Goal: Book appointment/travel/reservation

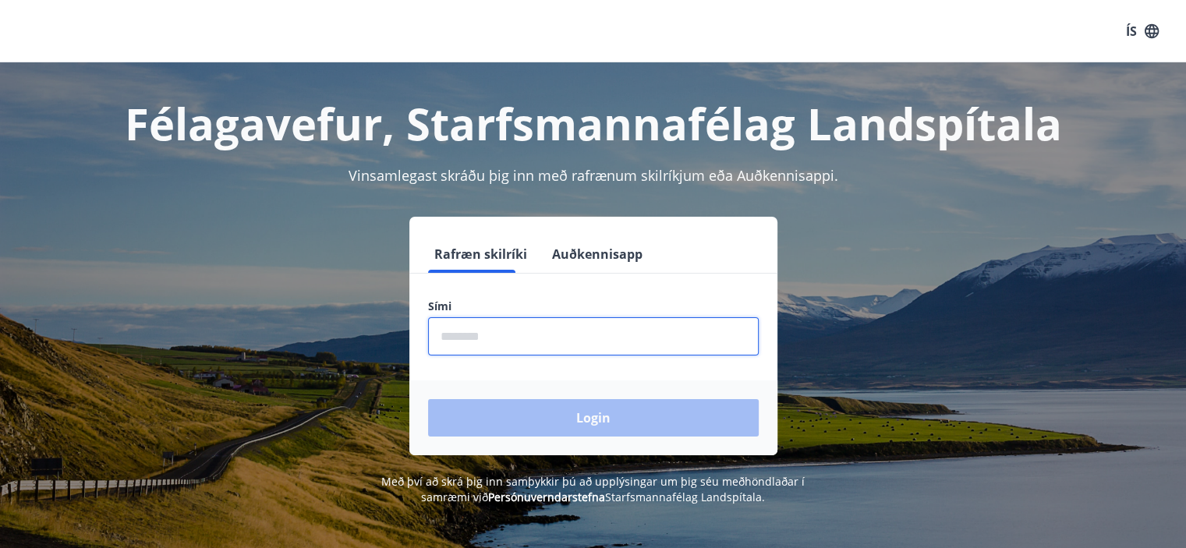
click at [480, 341] on input "phone" at bounding box center [593, 336] width 331 height 38
type input "********"
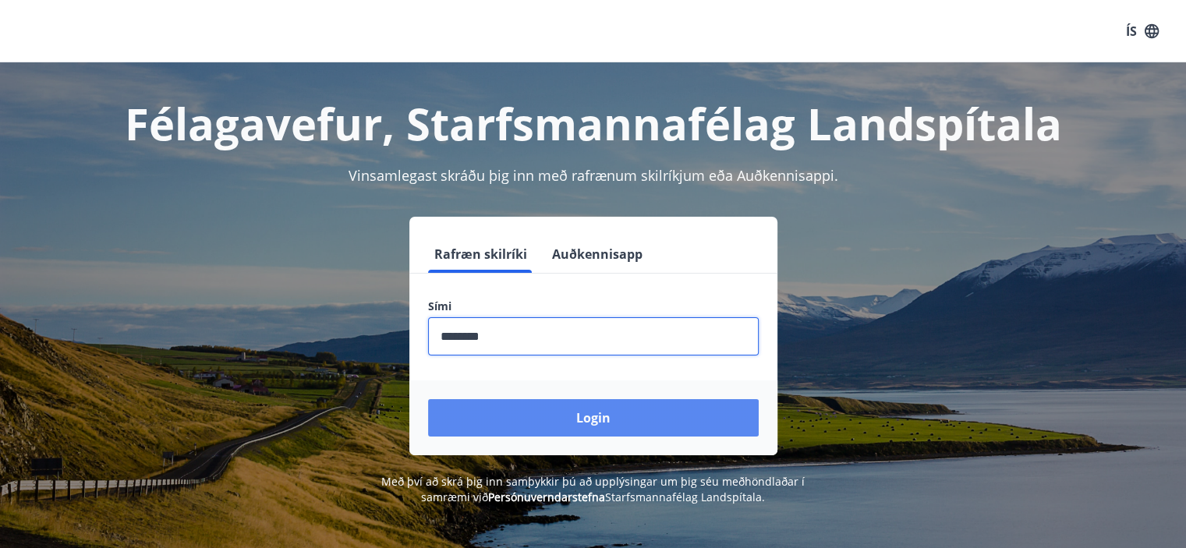
click at [562, 410] on button "Login" at bounding box center [593, 417] width 331 height 37
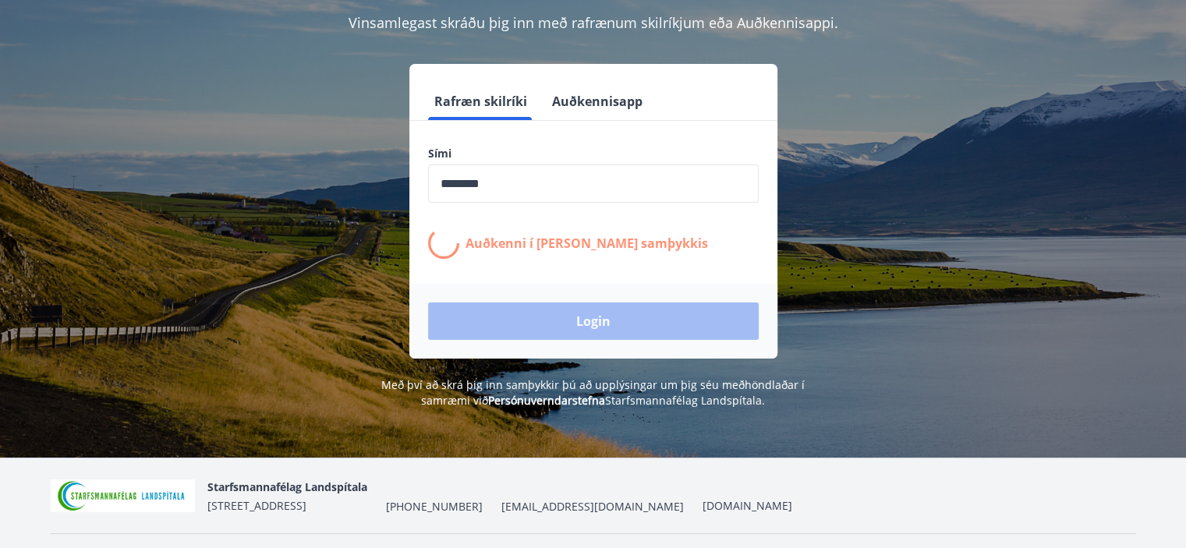
scroll to position [156, 0]
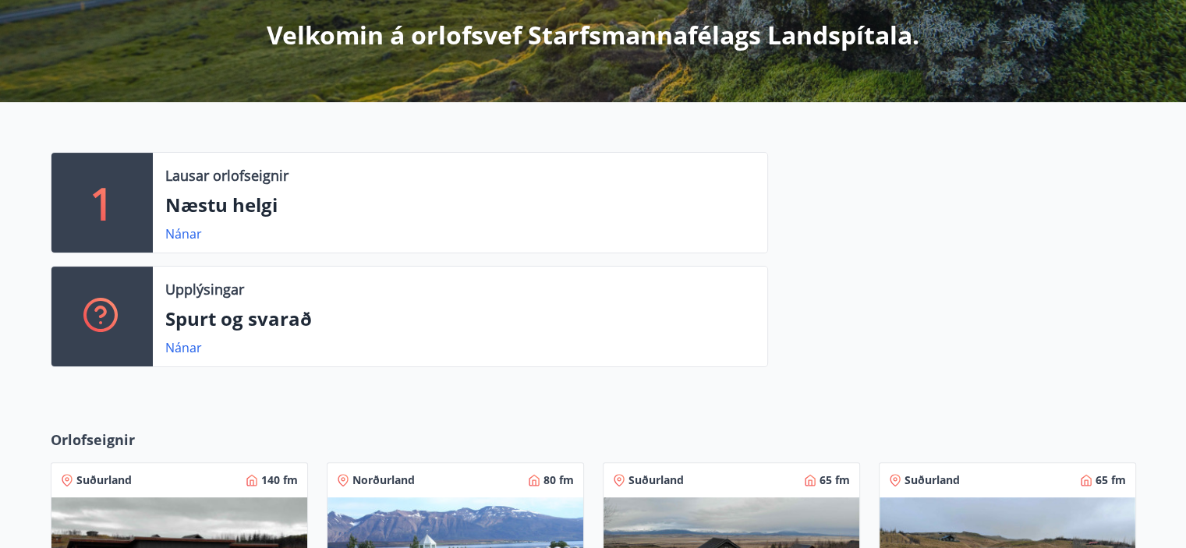
scroll to position [291, 0]
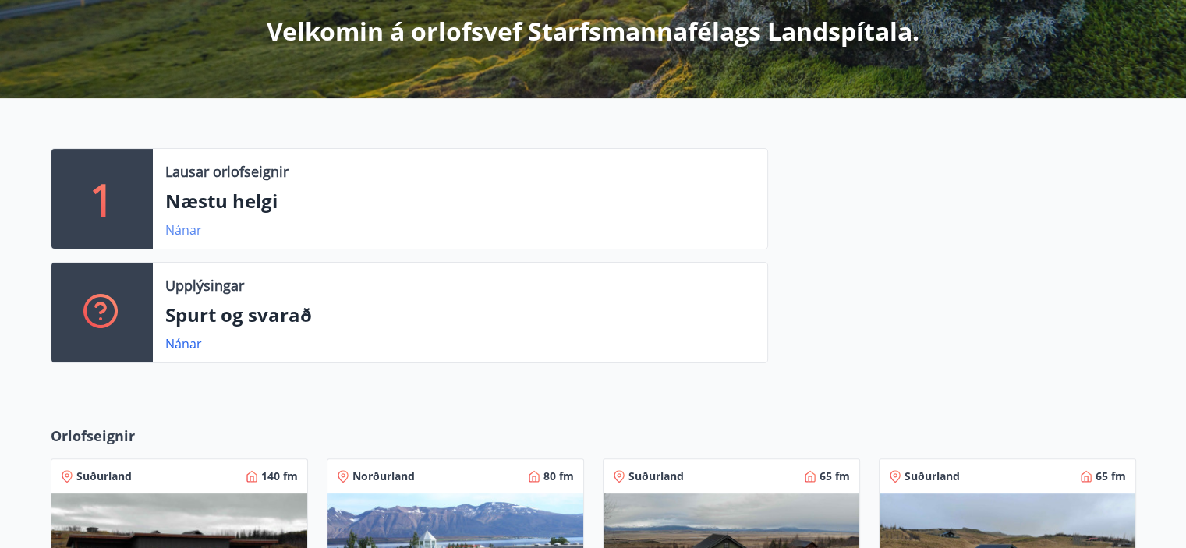
click at [178, 230] on link "Nánar" at bounding box center [183, 230] width 37 height 17
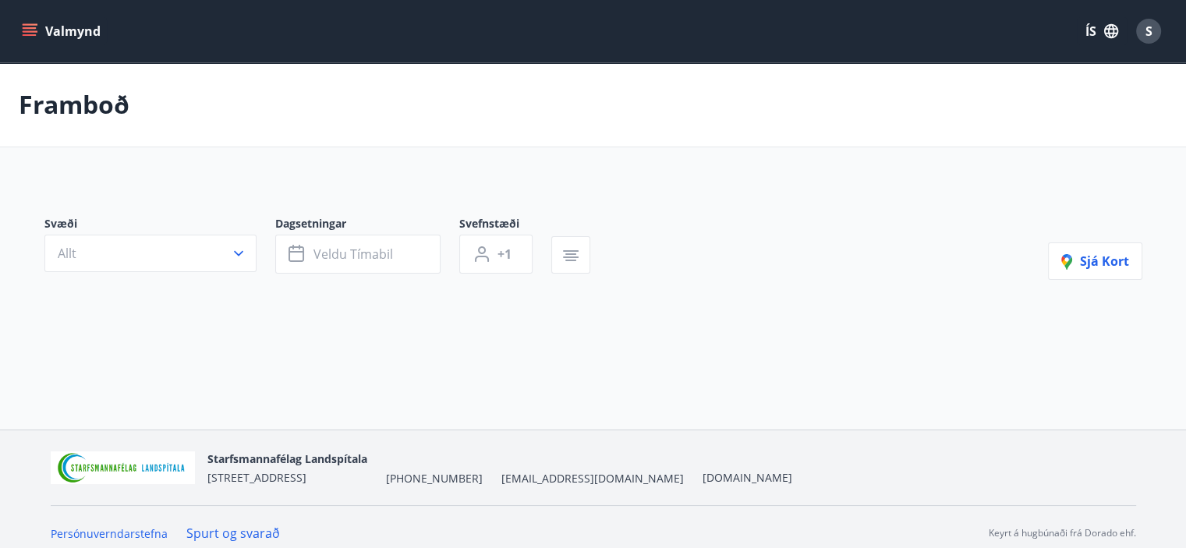
type input "*"
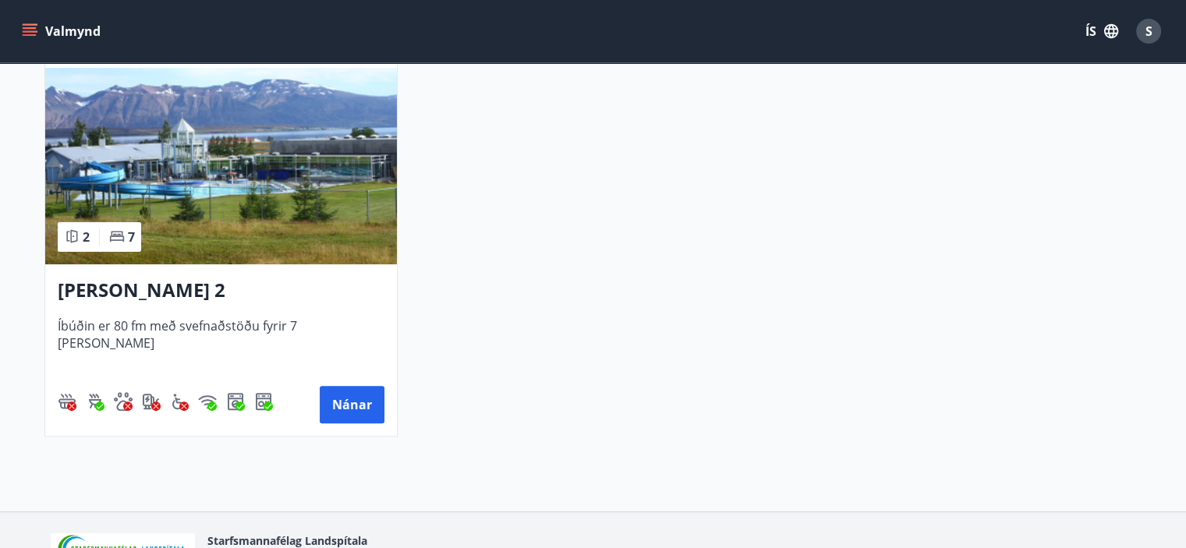
scroll to position [363, 0]
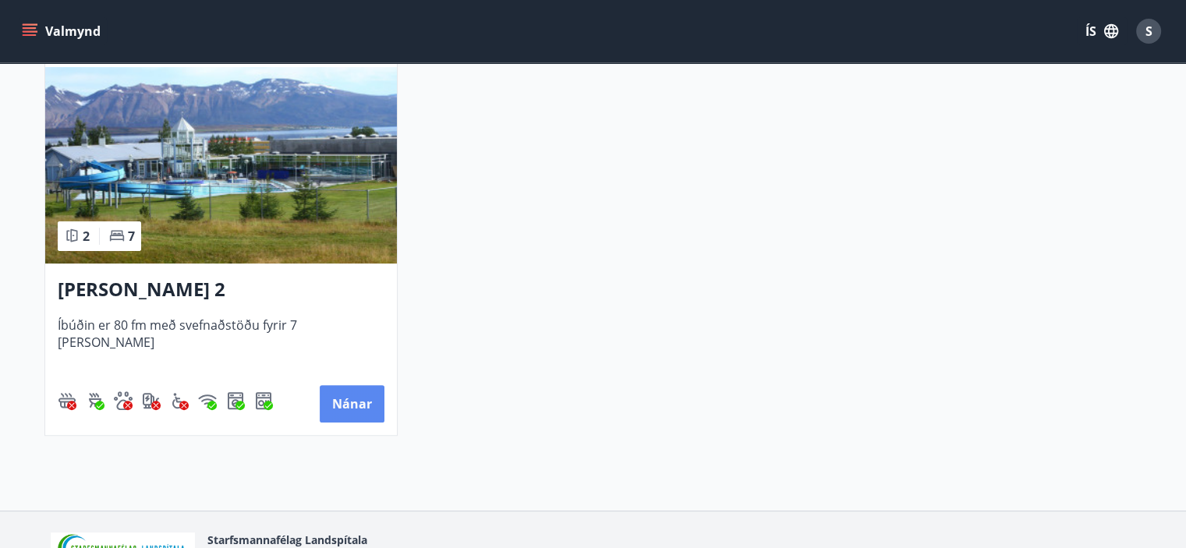
click at [358, 403] on button "Nánar" at bounding box center [352, 403] width 65 height 37
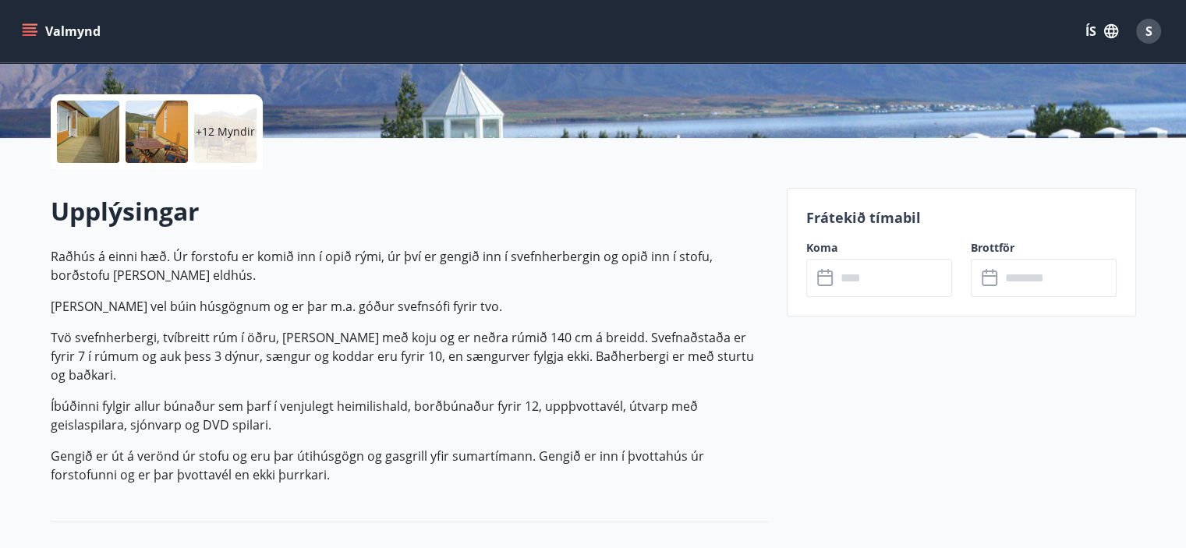
scroll to position [338, 0]
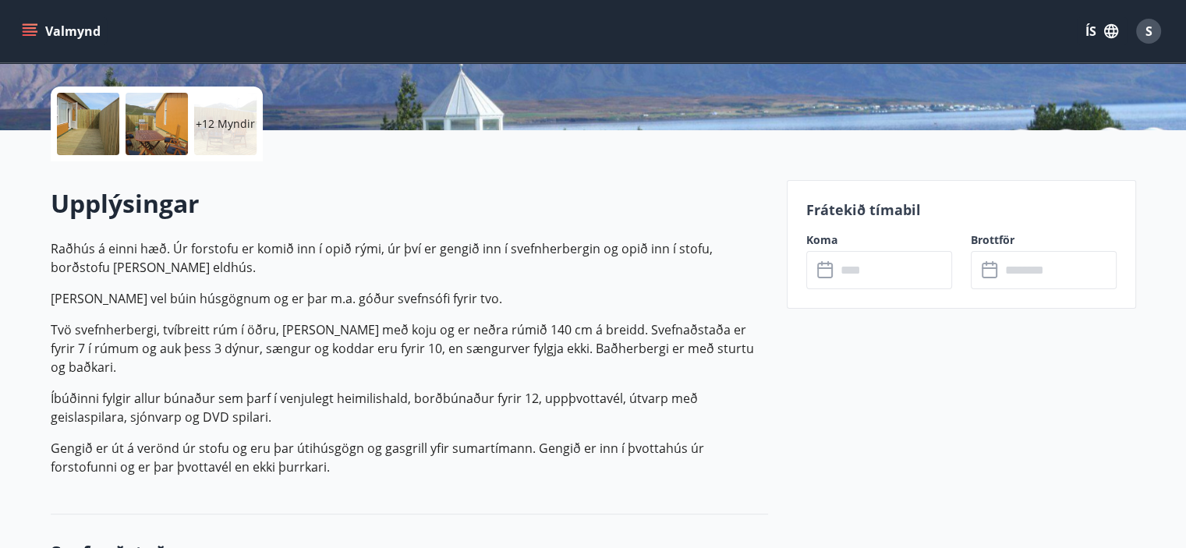
click at [820, 268] on icon at bounding box center [826, 270] width 19 height 19
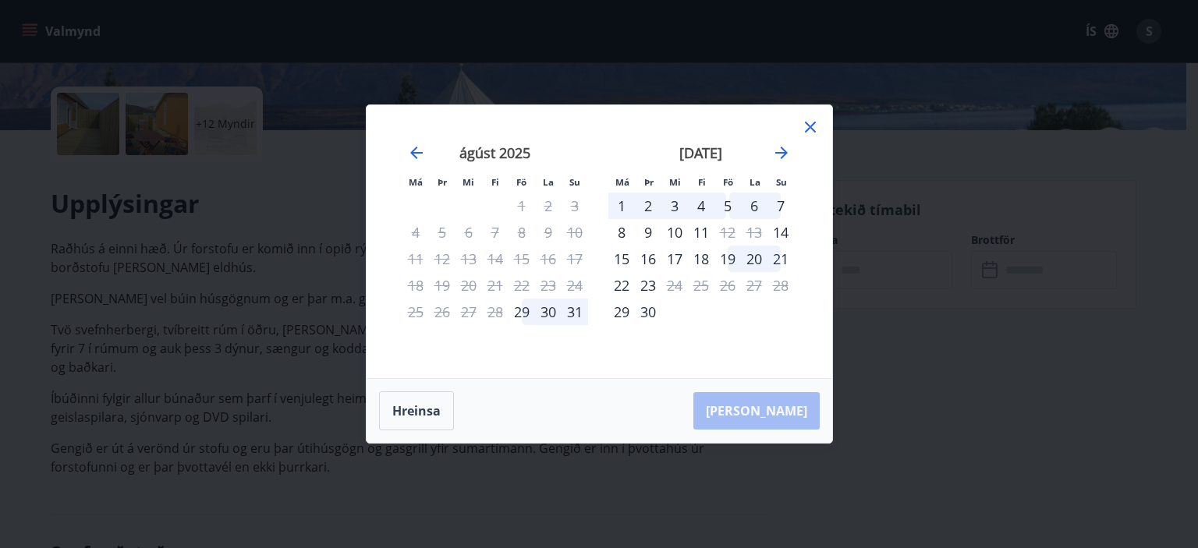
click at [549, 309] on div "30" at bounding box center [548, 312] width 27 height 27
click at [520, 309] on div "29" at bounding box center [522, 312] width 27 height 27
click at [524, 311] on div "29" at bounding box center [522, 312] width 27 height 27
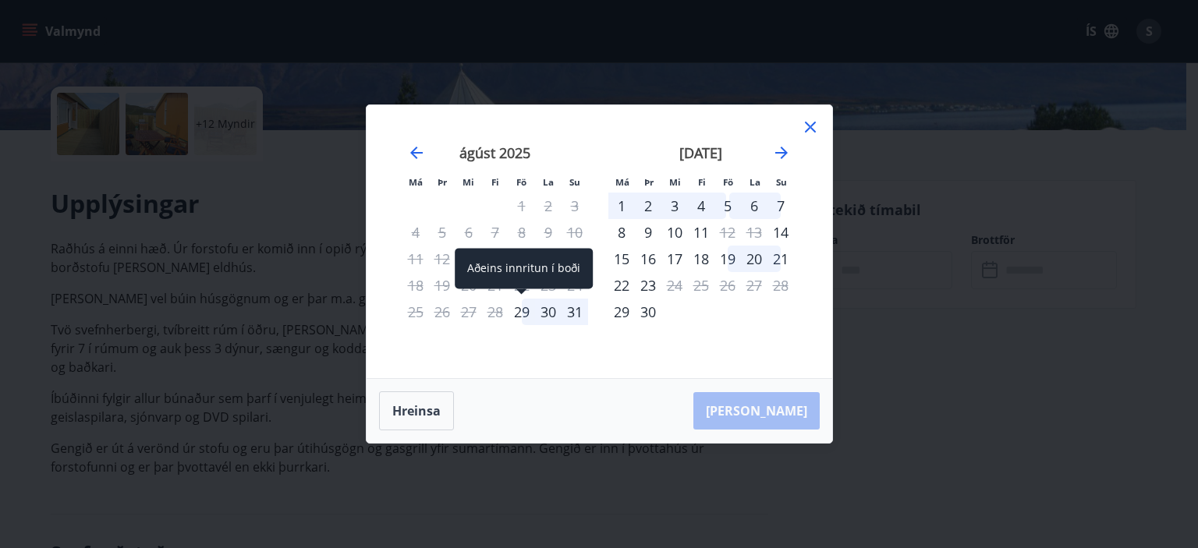
click at [524, 311] on div "29" at bounding box center [522, 312] width 27 height 27
click at [524, 314] on div "29" at bounding box center [522, 312] width 27 height 27
click at [574, 310] on div "31" at bounding box center [575, 312] width 27 height 27
click at [543, 304] on div "30" at bounding box center [548, 312] width 27 height 27
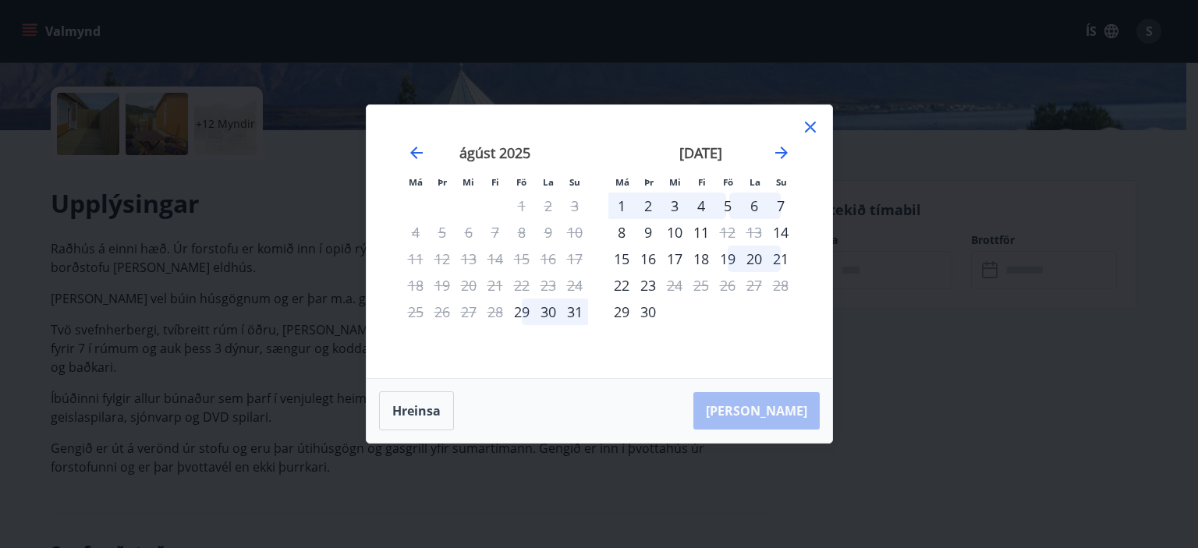
click at [543, 304] on div "30" at bounding box center [548, 312] width 27 height 27
click at [521, 312] on div "29" at bounding box center [522, 312] width 27 height 27
click at [811, 129] on icon at bounding box center [810, 127] width 11 height 11
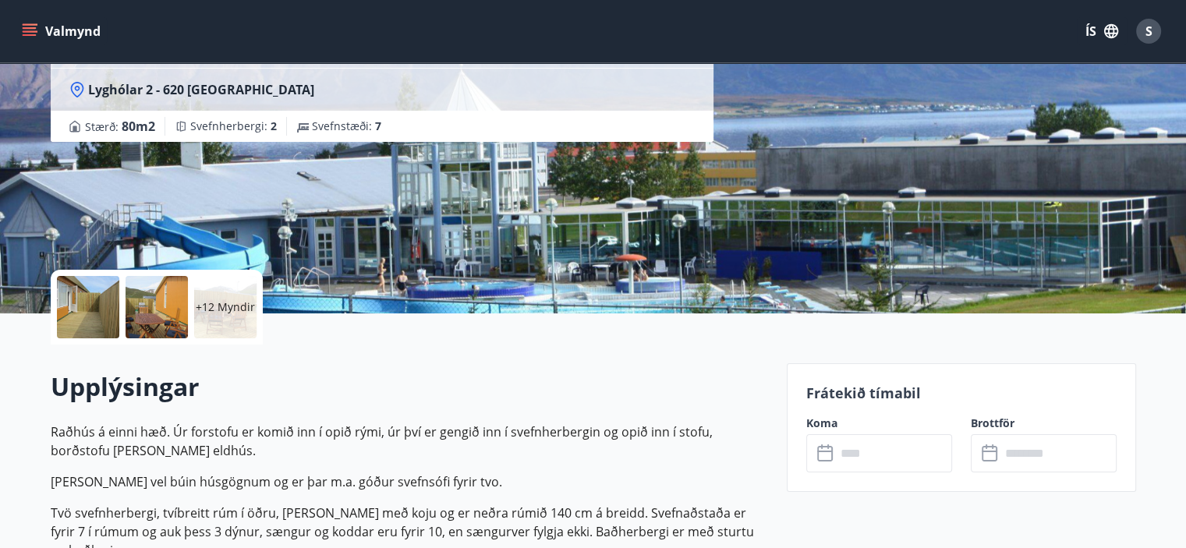
scroll to position [0, 0]
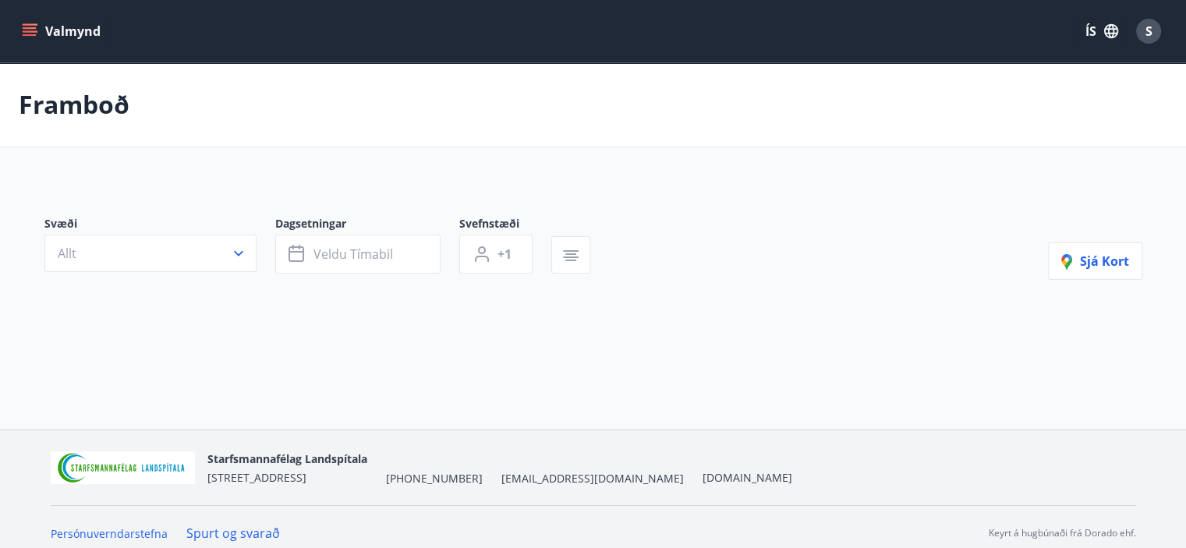
type input "*"
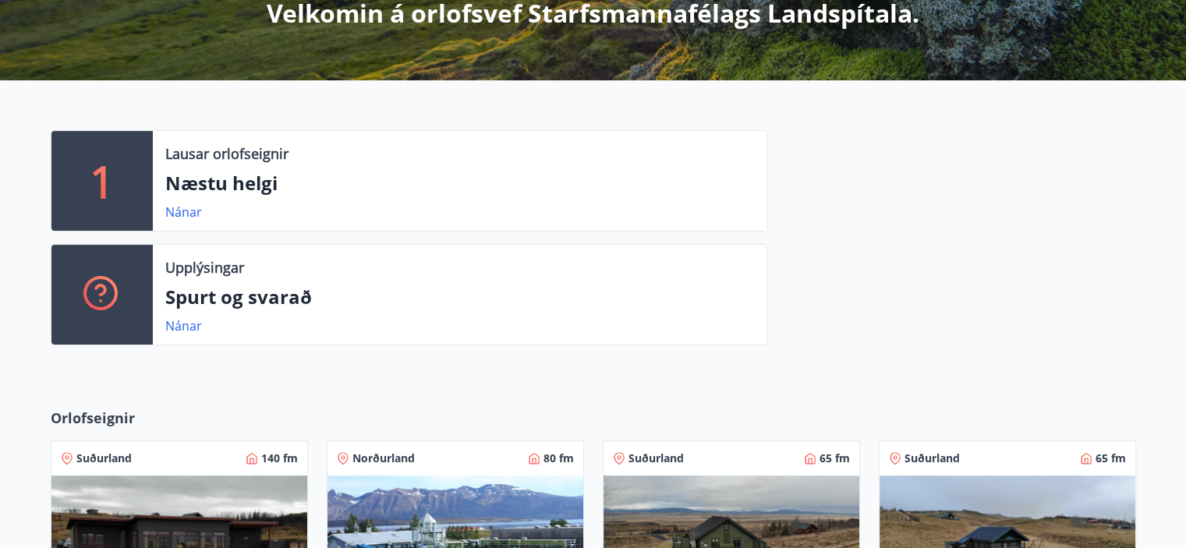
scroll to position [312, 0]
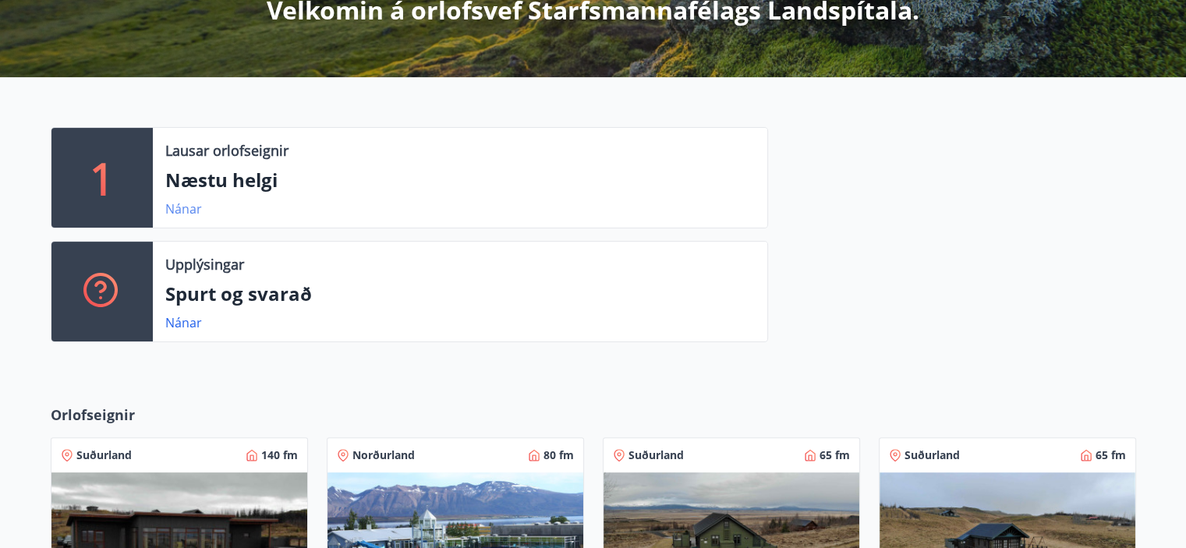
click at [184, 209] on link "Nánar" at bounding box center [183, 208] width 37 height 17
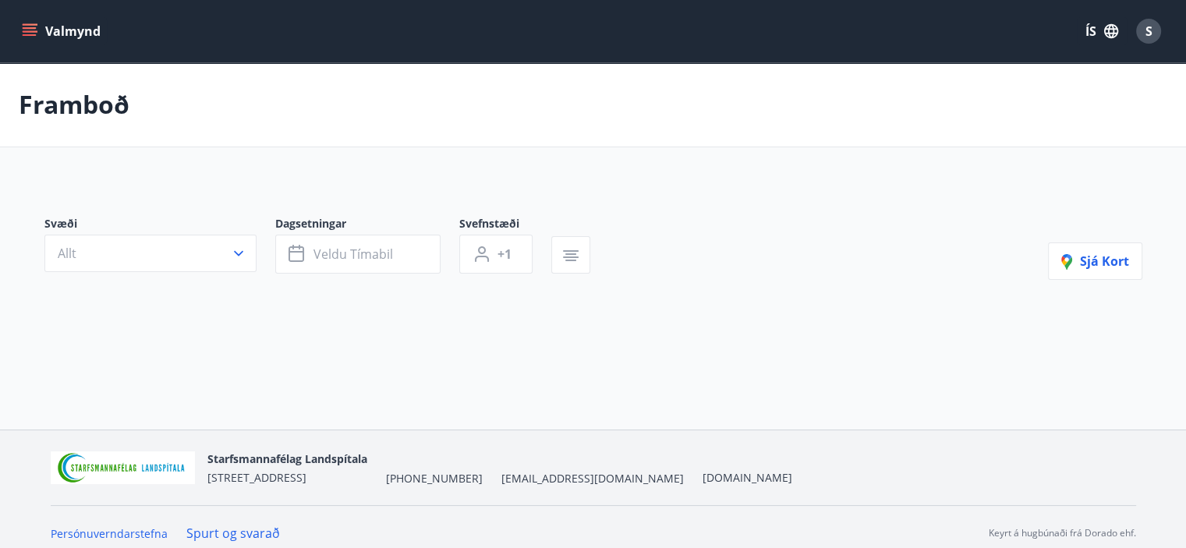
type input "*"
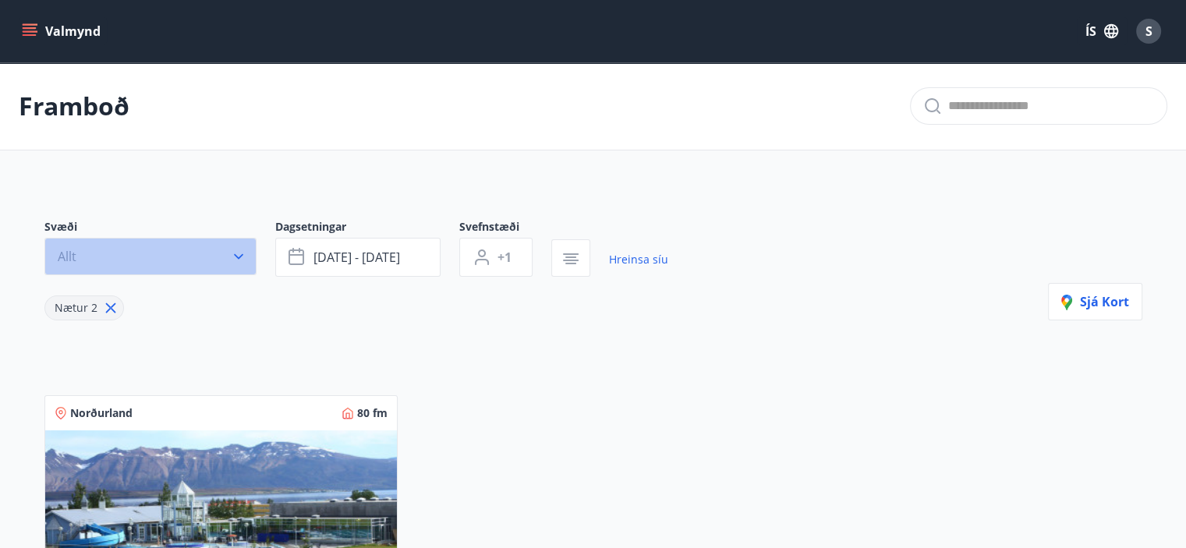
click at [235, 252] on icon "button" at bounding box center [239, 257] width 16 height 16
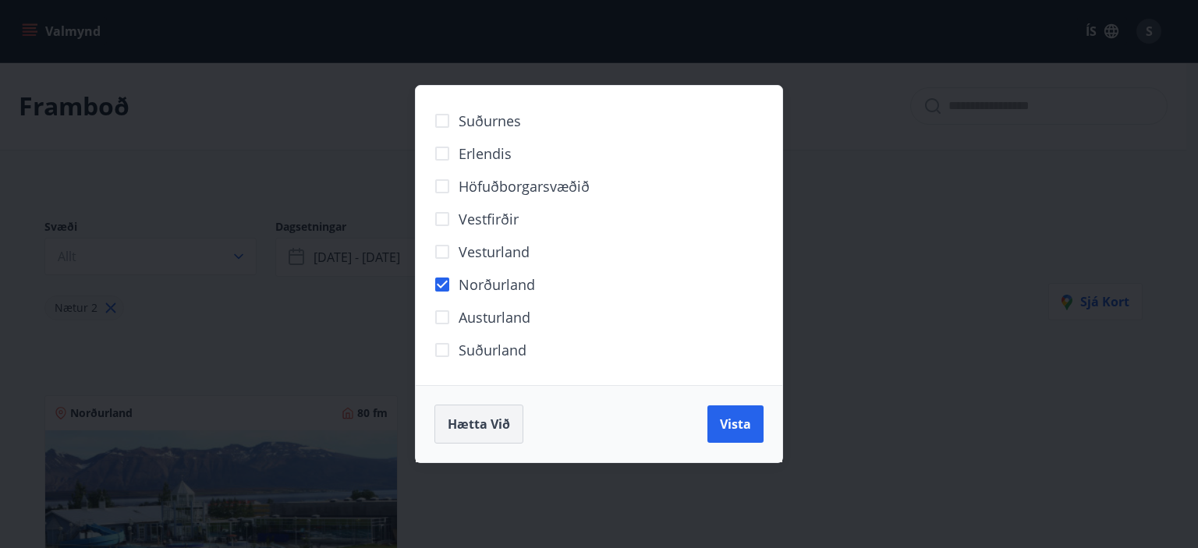
click at [484, 425] on span "Hætta við" at bounding box center [479, 424] width 62 height 17
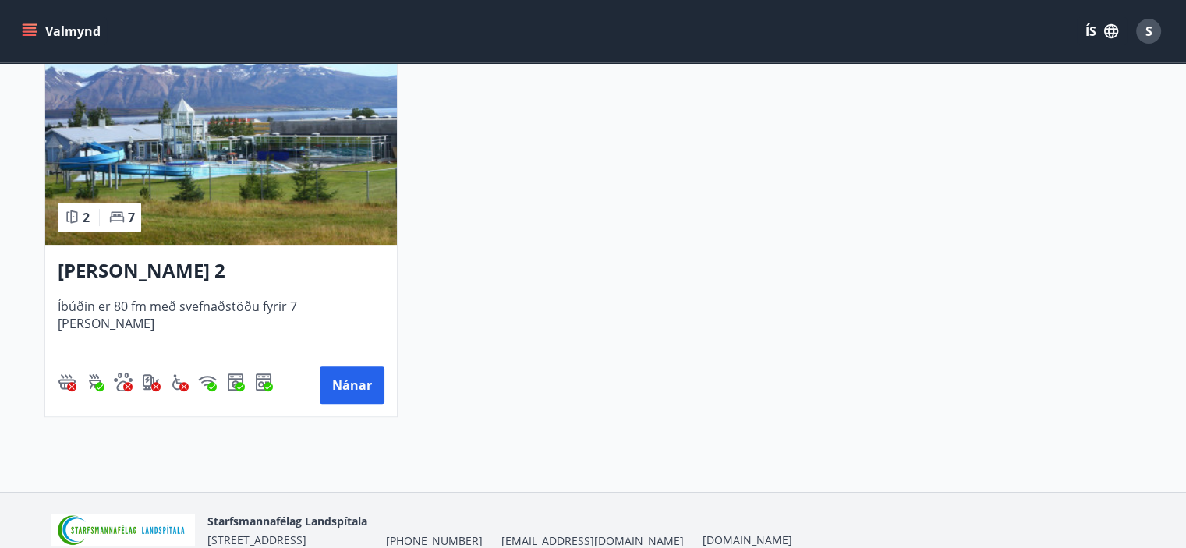
scroll to position [410, 0]
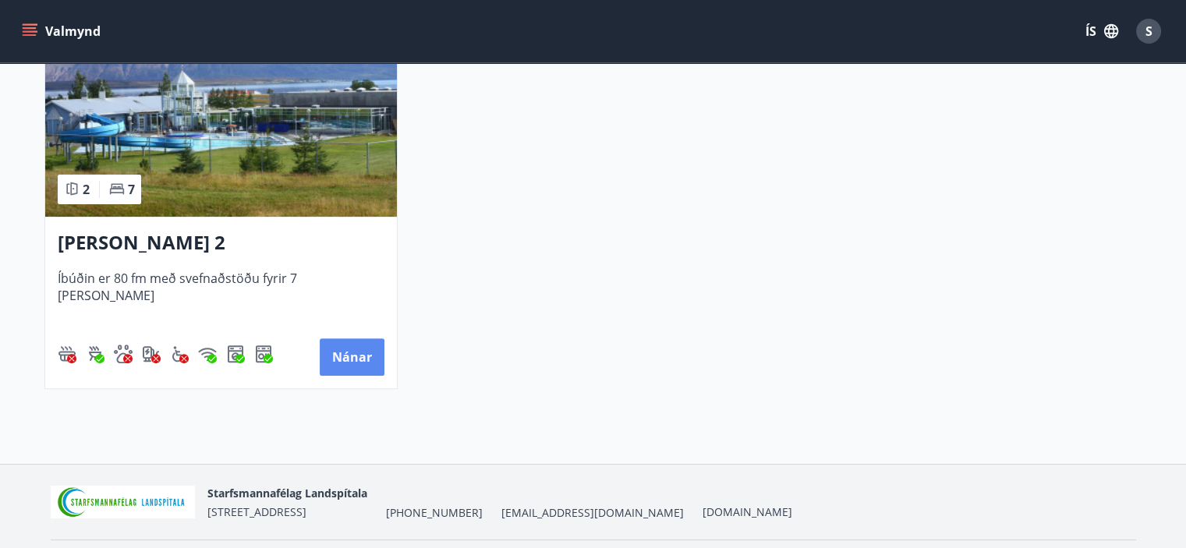
click at [353, 354] on button "Nánar" at bounding box center [352, 357] width 65 height 37
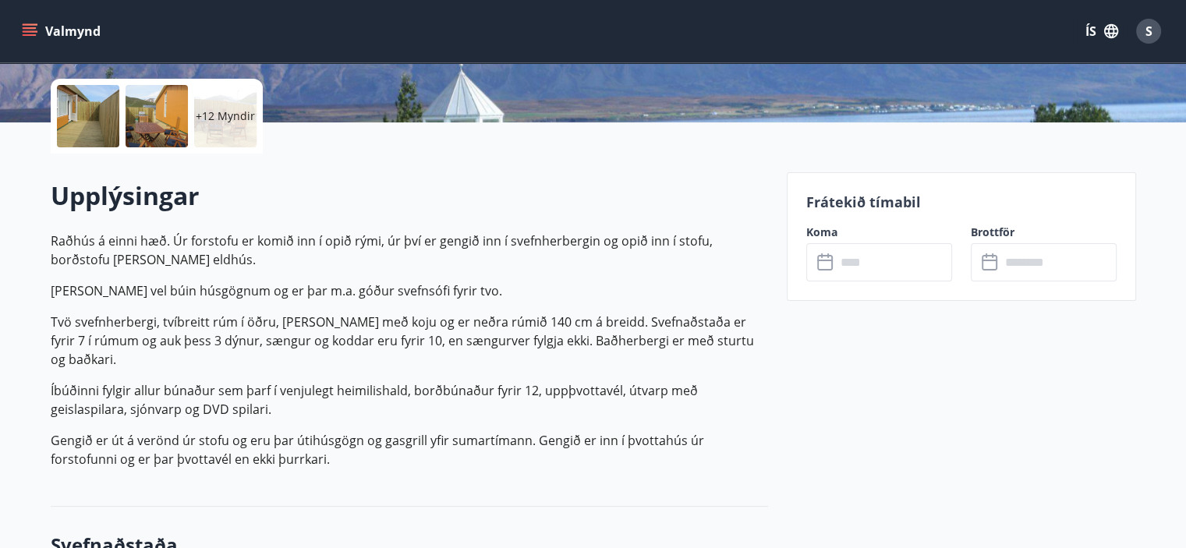
scroll to position [348, 0]
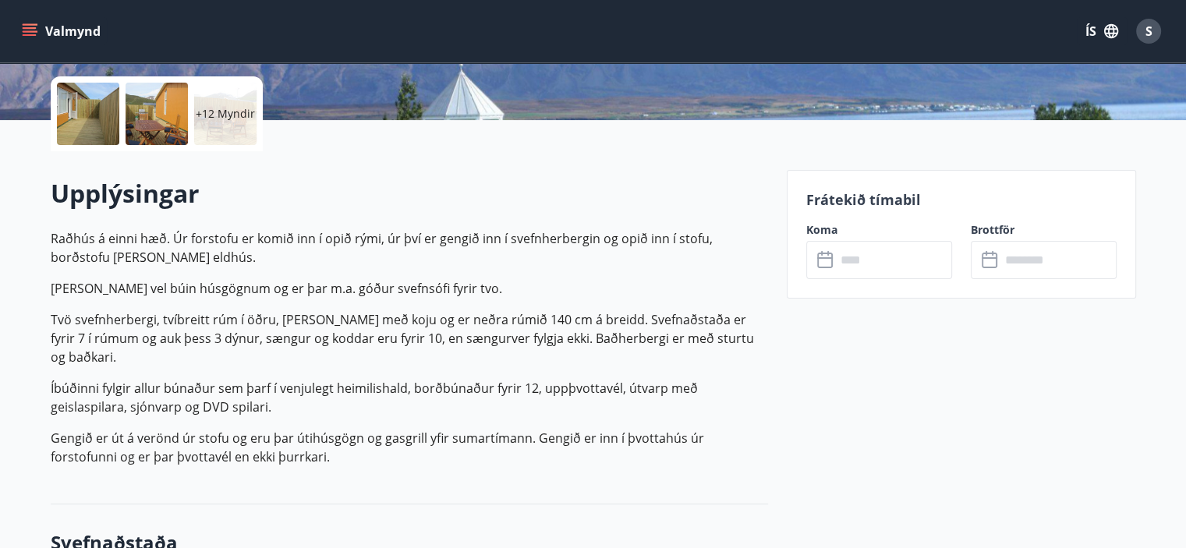
click at [828, 261] on icon at bounding box center [826, 260] width 19 height 19
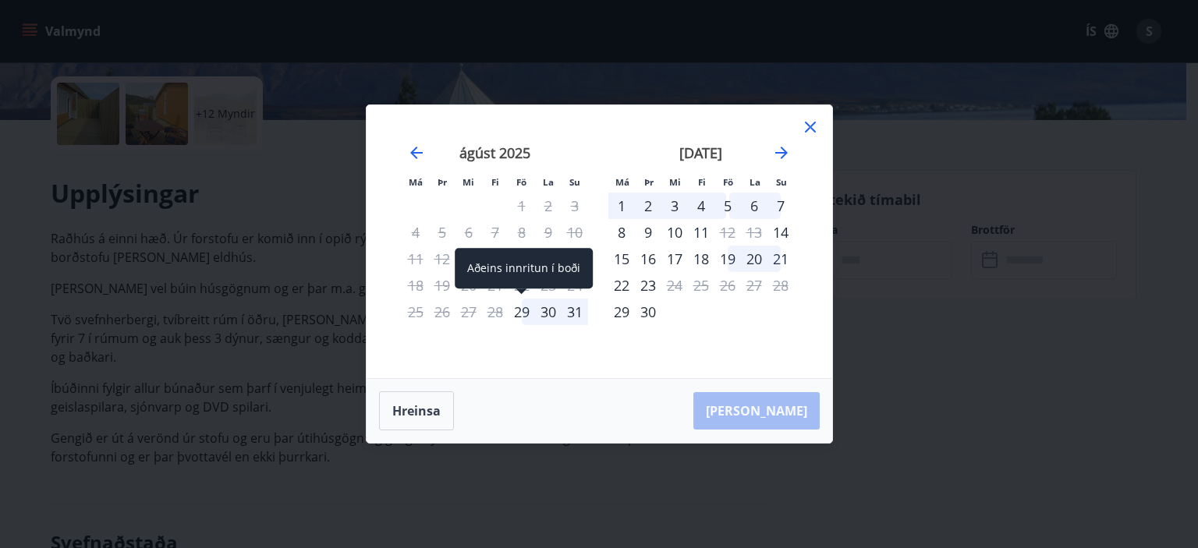
click at [519, 310] on div "29" at bounding box center [522, 312] width 27 height 27
click at [524, 307] on div "29" at bounding box center [522, 312] width 27 height 27
click at [545, 309] on div "30" at bounding box center [548, 312] width 27 height 27
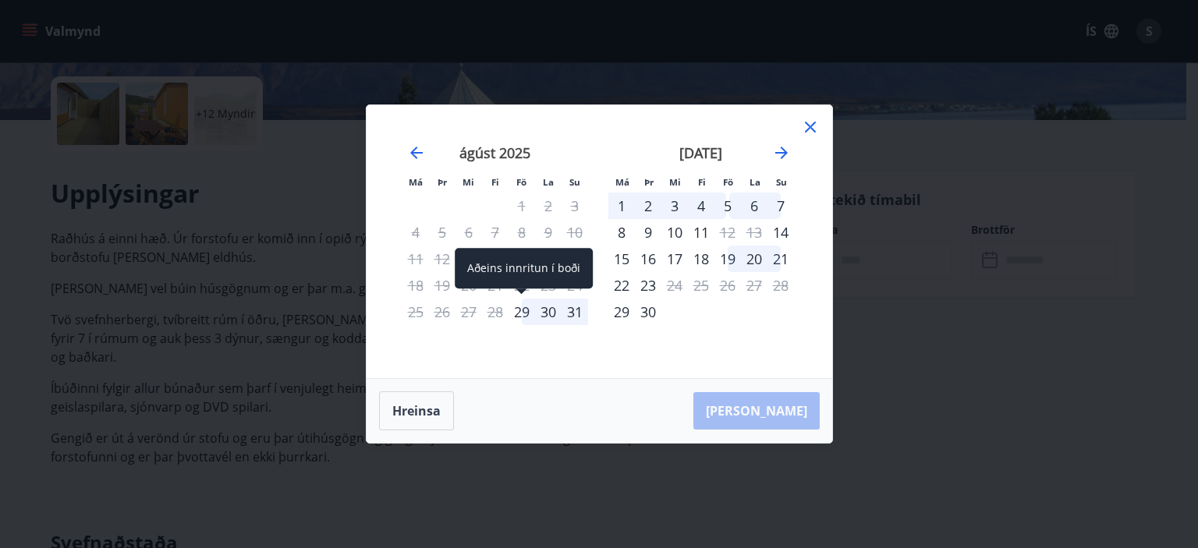
click at [512, 311] on div "29" at bounding box center [522, 312] width 27 height 27
click at [521, 308] on div "29" at bounding box center [522, 312] width 27 height 27
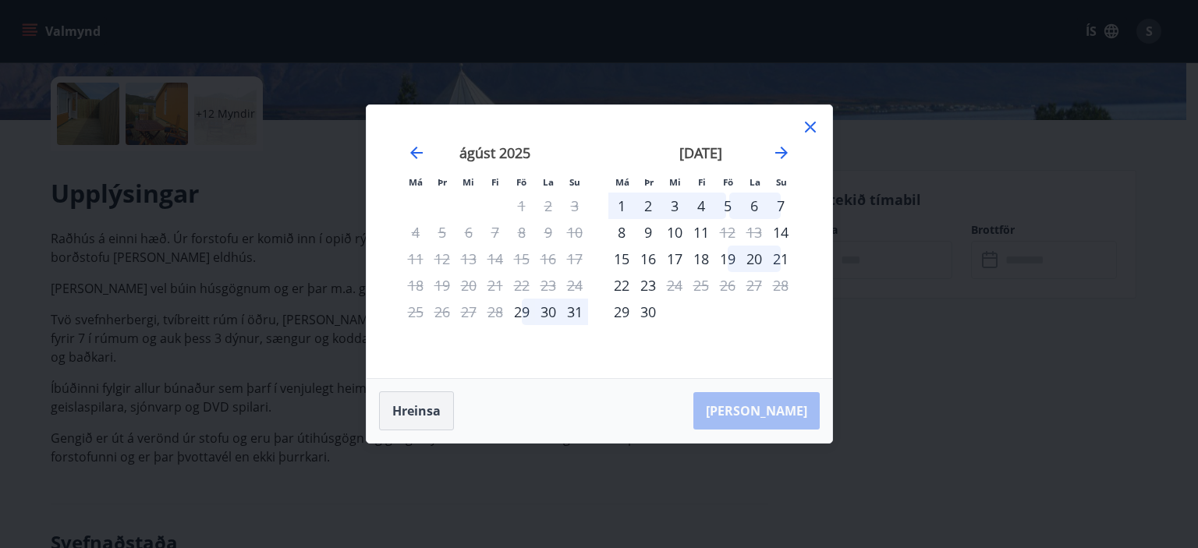
click at [423, 409] on button "Hreinsa" at bounding box center [416, 411] width 75 height 39
click at [521, 308] on div "29" at bounding box center [522, 312] width 27 height 27
click at [545, 311] on div "30" at bounding box center [548, 312] width 27 height 27
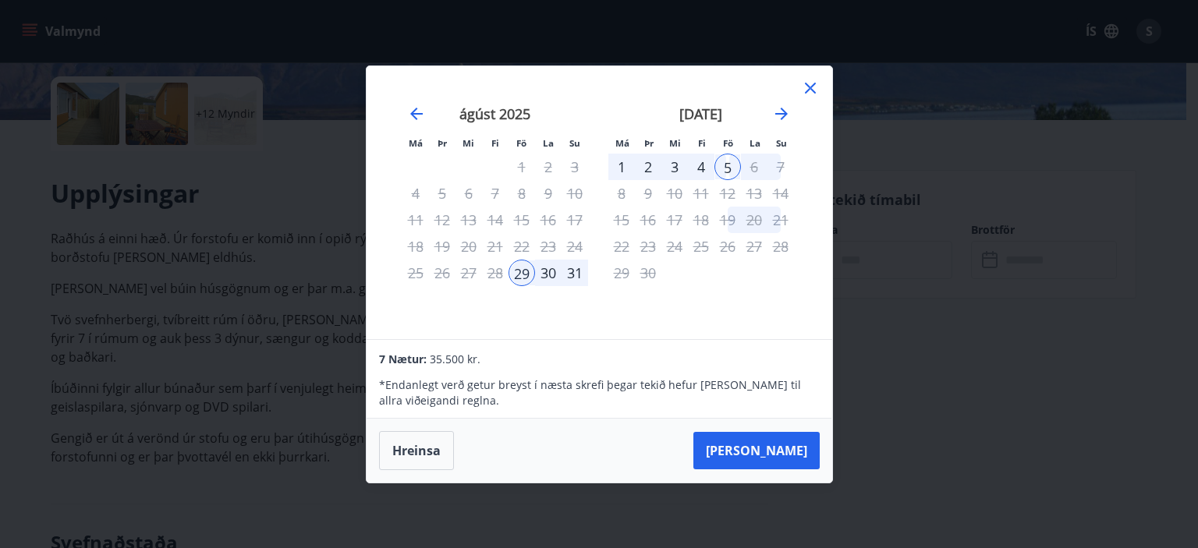
click at [543, 269] on div "30" at bounding box center [548, 273] width 27 height 27
click at [518, 268] on div "29" at bounding box center [522, 273] width 27 height 27
click at [548, 270] on div "30" at bounding box center [548, 273] width 27 height 27
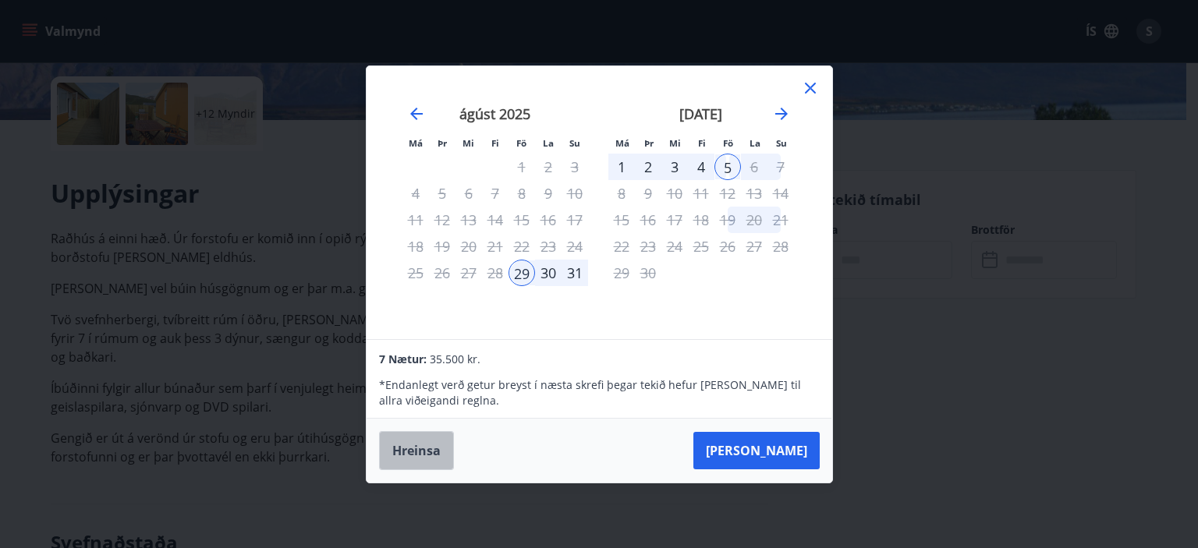
click at [423, 445] on button "Hreinsa" at bounding box center [416, 450] width 75 height 39
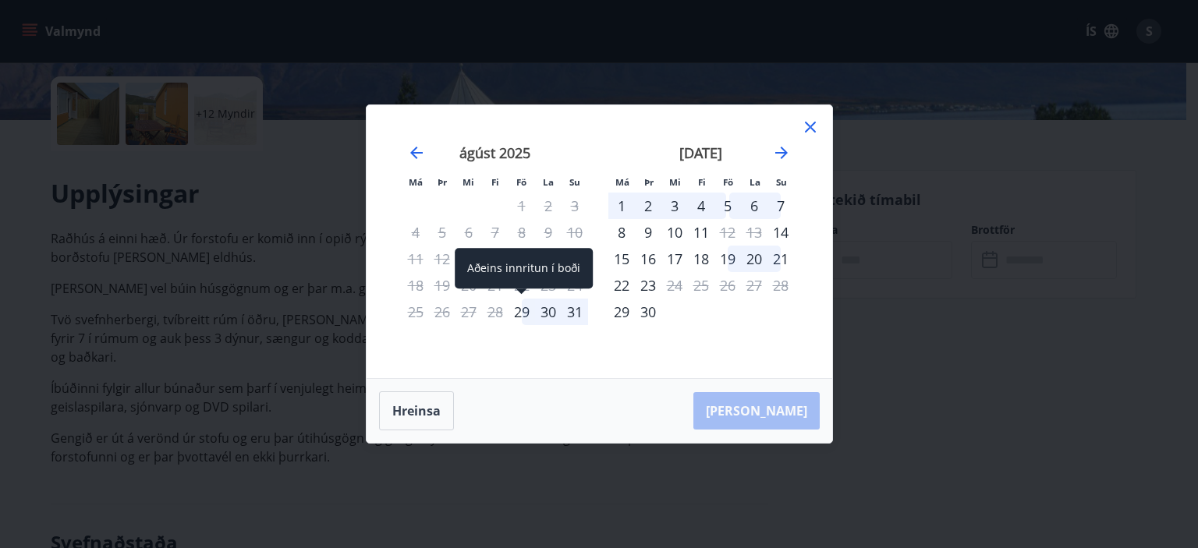
click at [518, 311] on div "29" at bounding box center [522, 312] width 27 height 27
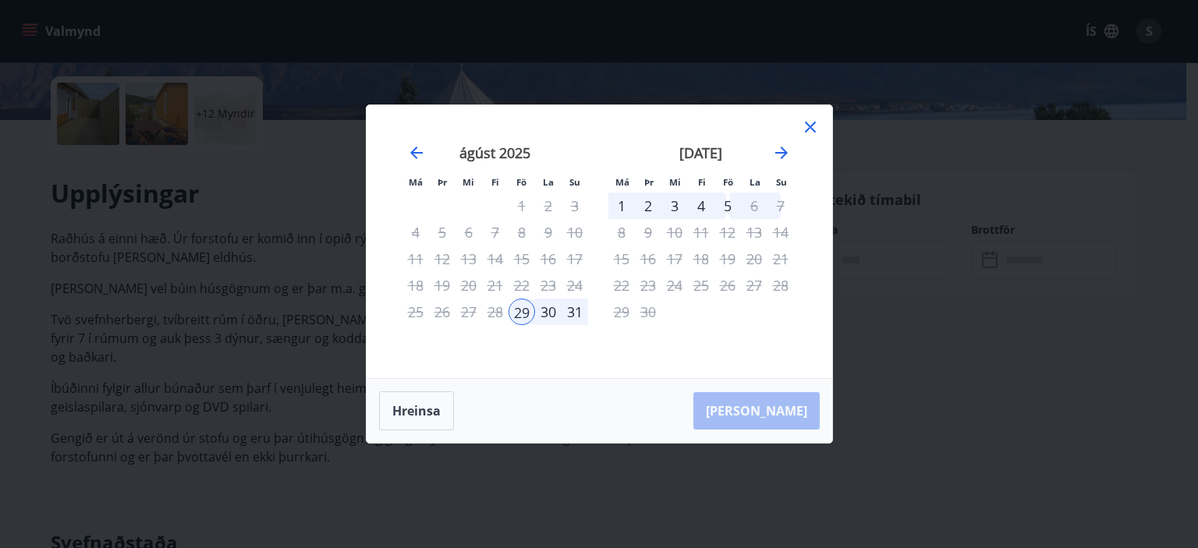
click at [546, 312] on div "30" at bounding box center [548, 312] width 27 height 27
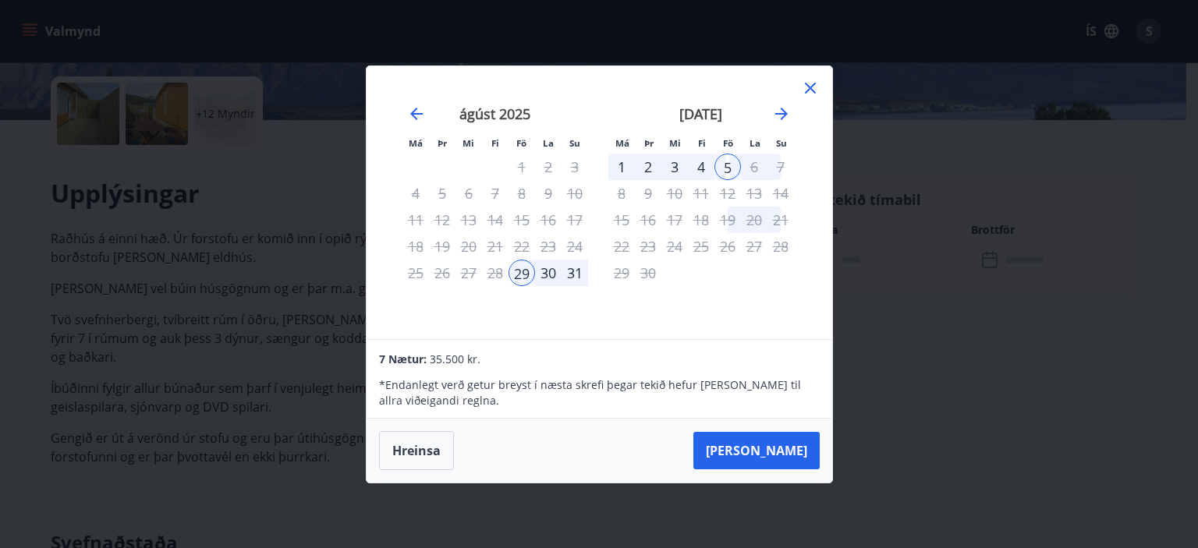
click at [546, 312] on div "[DATE] 1 2 3 4 5 6 7 8 9 10 11 12 13 14 15 16 17 18 19 20 21 22 23 24 25 26 27 …" at bounding box center [495, 213] width 206 height 256
click at [552, 261] on div "30" at bounding box center [548, 273] width 27 height 27
click at [811, 83] on icon at bounding box center [810, 88] width 19 height 19
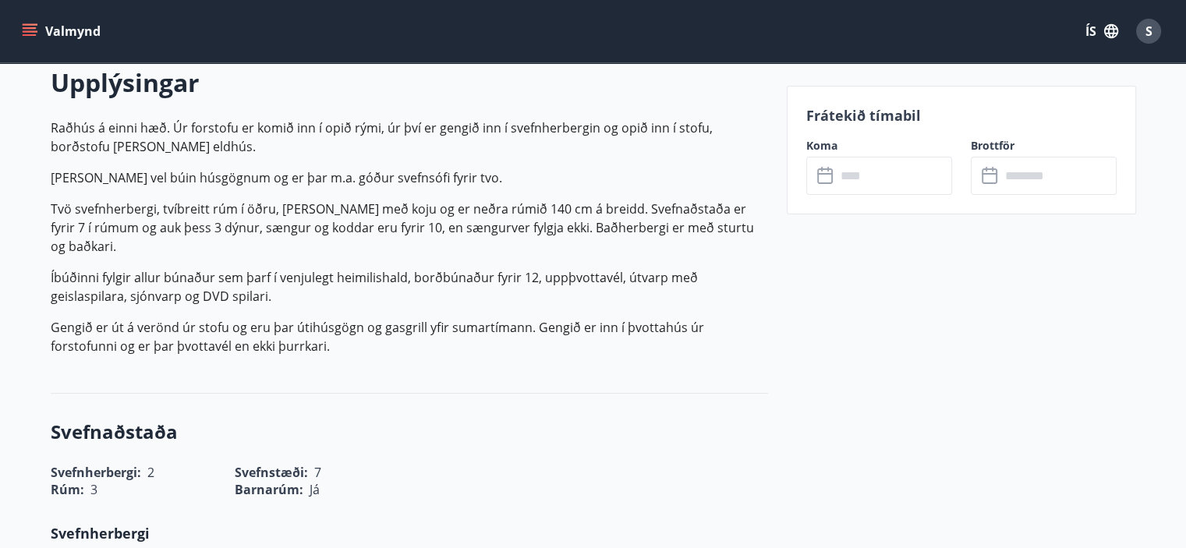
scroll to position [468, 0]
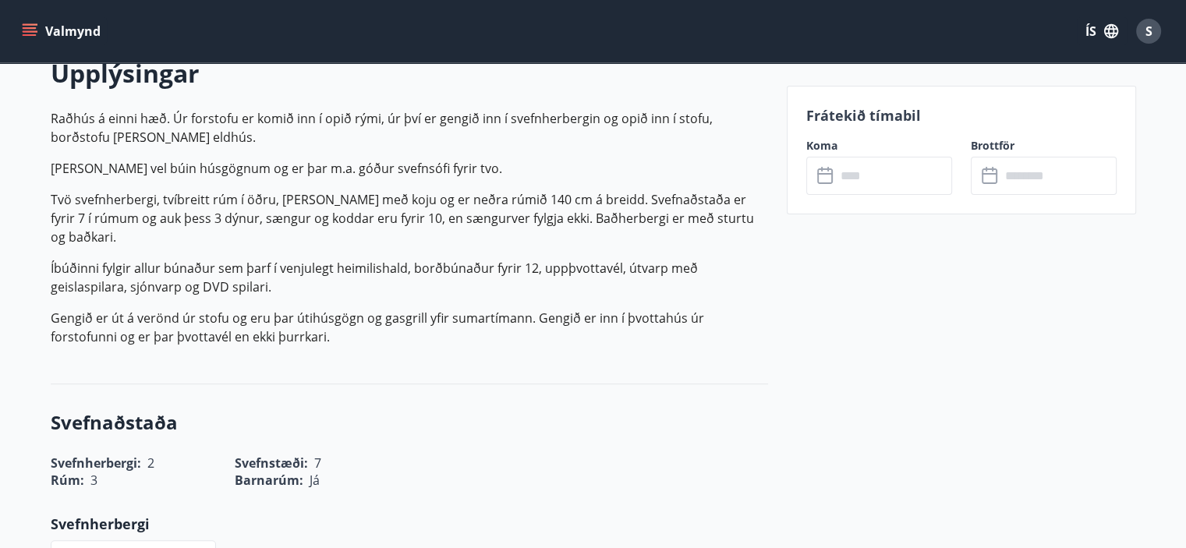
click at [1024, 182] on input "text" at bounding box center [1059, 176] width 116 height 38
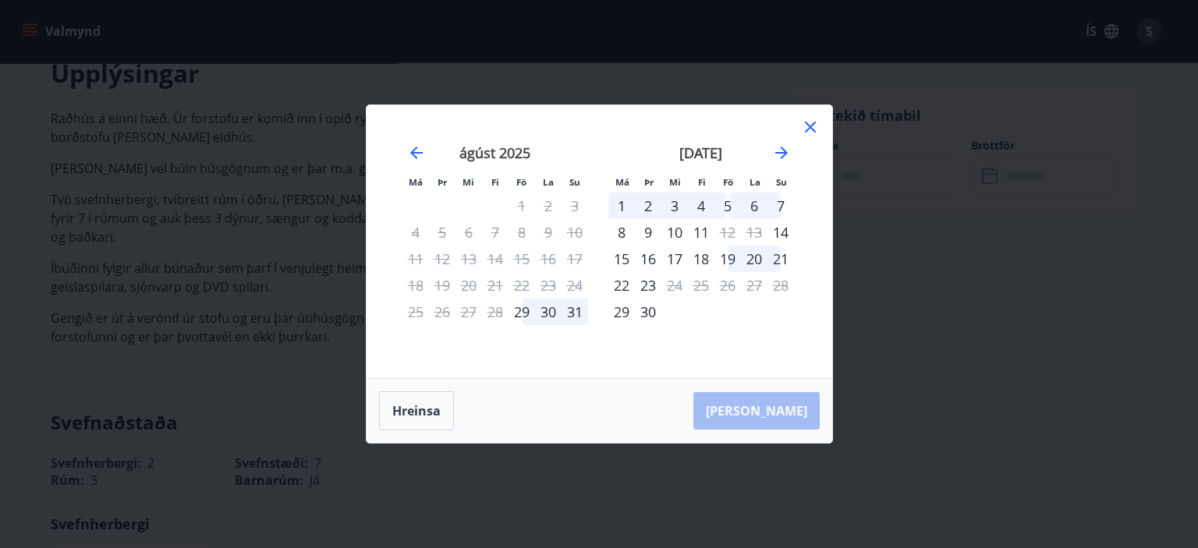
click at [551, 307] on div "30" at bounding box center [548, 312] width 27 height 27
click at [548, 310] on div "30" at bounding box center [548, 312] width 27 height 27
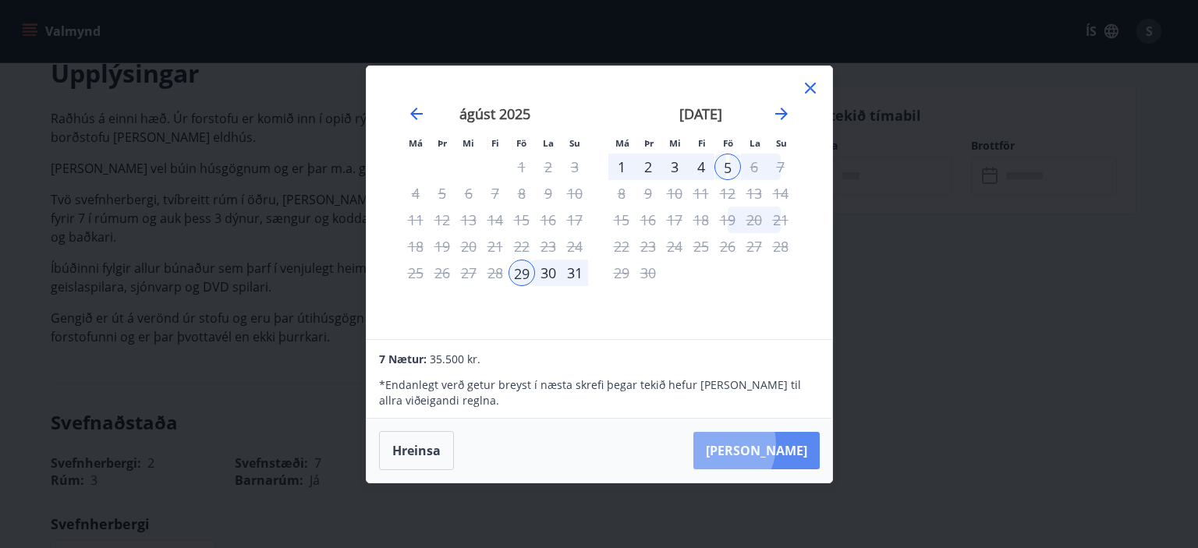
click at [761, 445] on button "[PERSON_NAME]" at bounding box center [756, 450] width 126 height 37
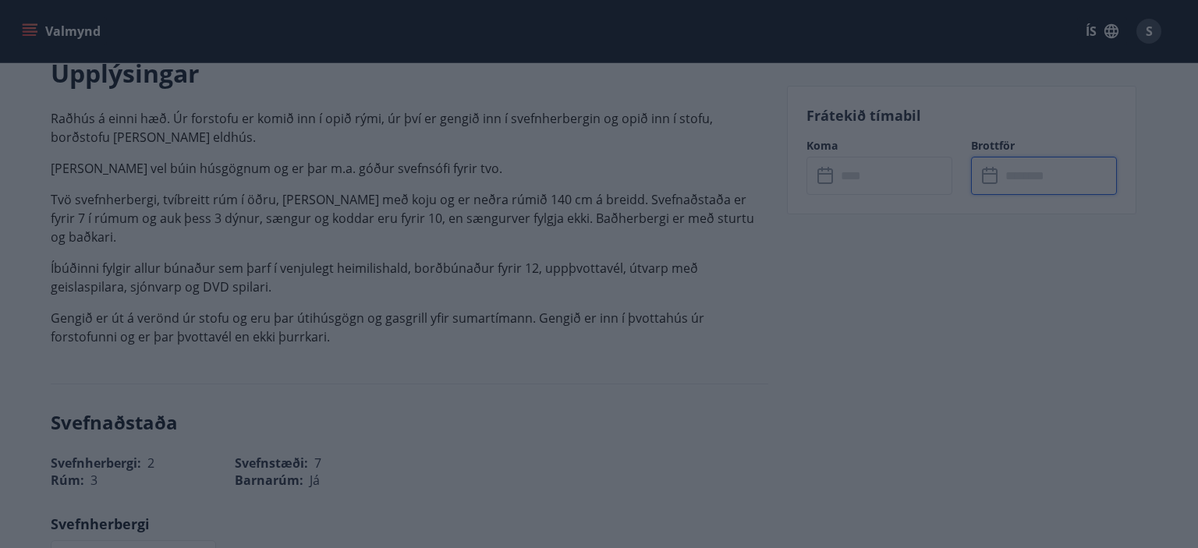
type input "******"
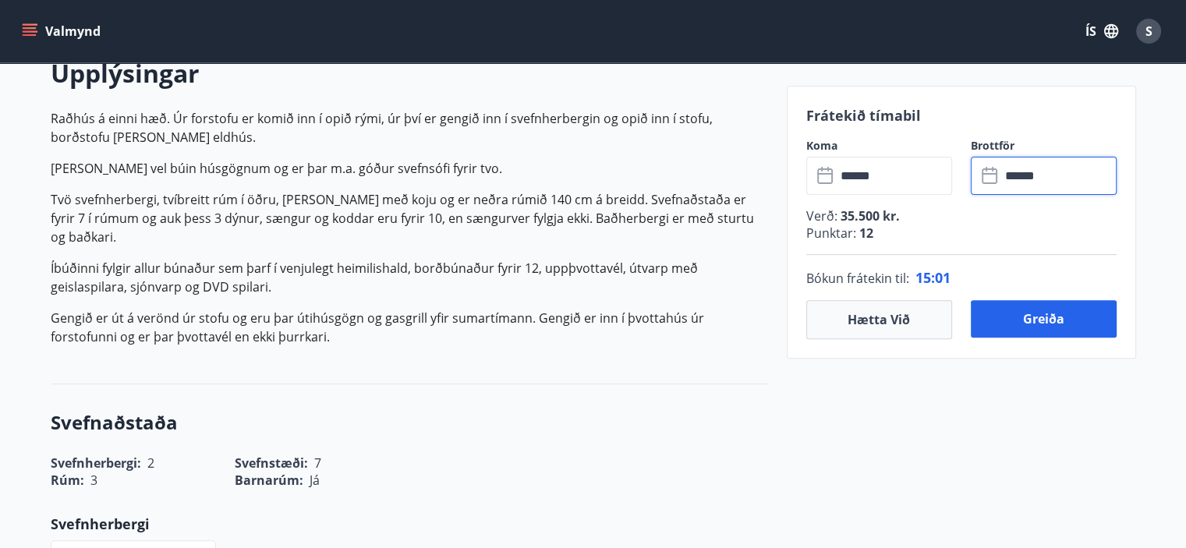
click at [1028, 177] on input "******" at bounding box center [1059, 176] width 116 height 38
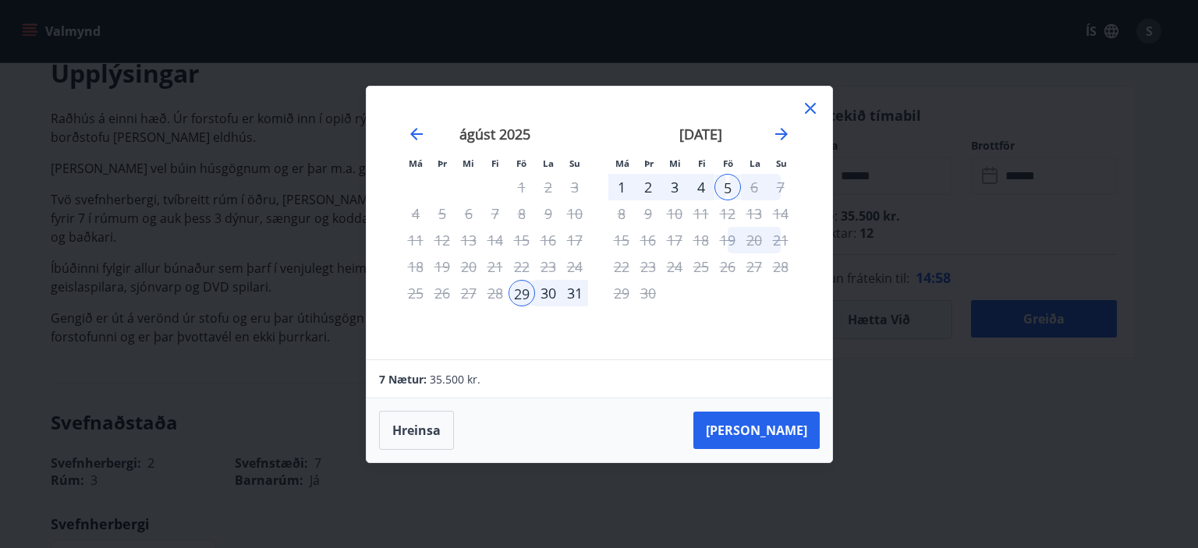
click at [542, 286] on div "30" at bounding box center [548, 293] width 27 height 27
click at [808, 109] on icon at bounding box center [810, 108] width 11 height 11
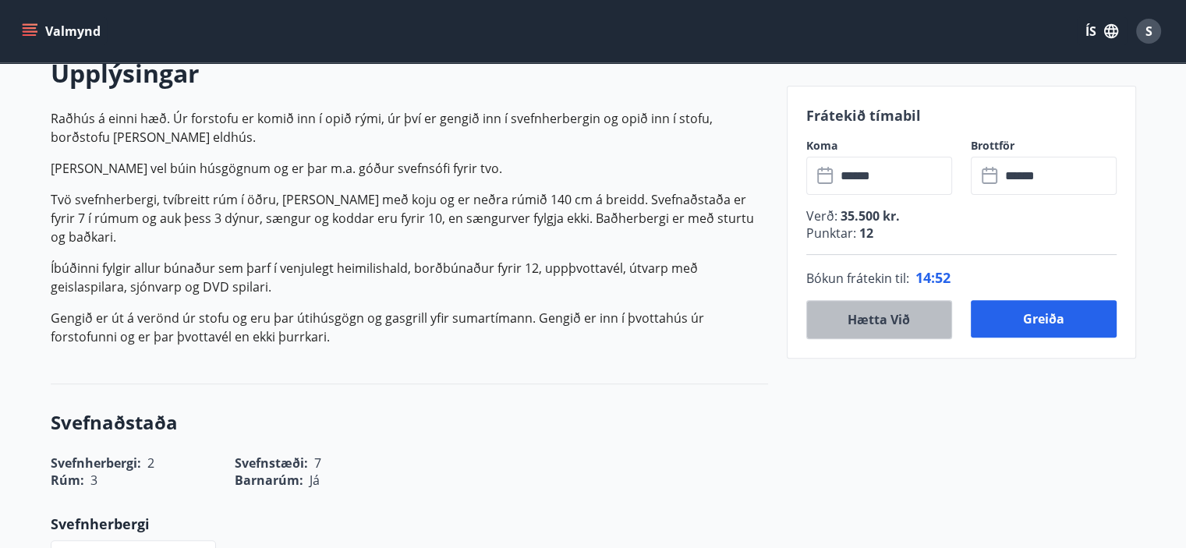
click at [876, 307] on button "Hætta við" at bounding box center [880, 319] width 146 height 39
